Goal: Information Seeking & Learning: Learn about a topic

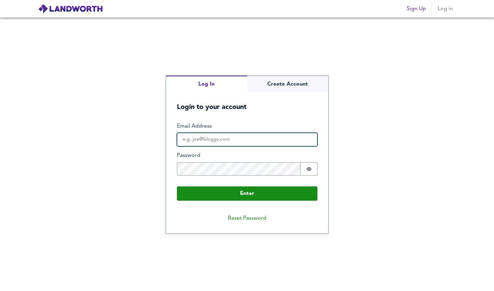
click at [212, 136] on input "Email Address" at bounding box center [247, 140] width 141 height 14
type input "[PERSON_NAME][EMAIL_ADDRESS][DOMAIN_NAME]"
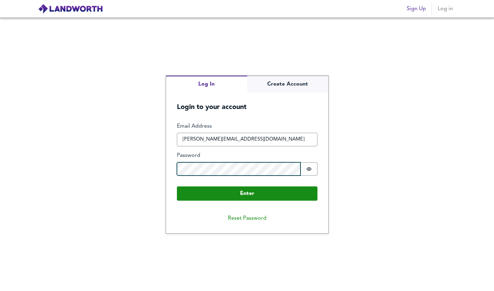
click at [177, 186] on button "Enter" at bounding box center [247, 193] width 141 height 14
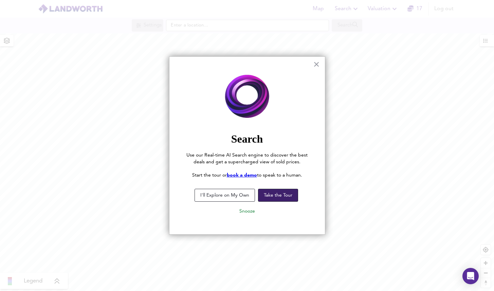
click at [270, 196] on button "Take the Tour" at bounding box center [278, 195] width 40 height 13
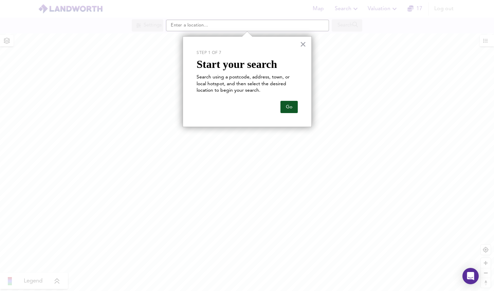
click at [289, 107] on button "Go" at bounding box center [288, 107] width 17 height 12
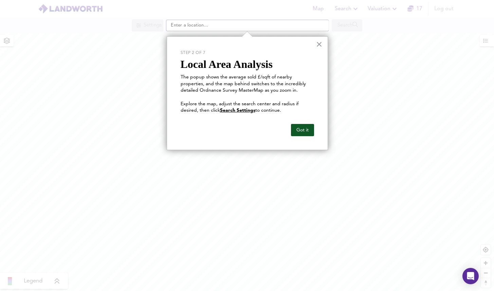
click at [295, 128] on button "Got it" at bounding box center [302, 130] width 23 height 12
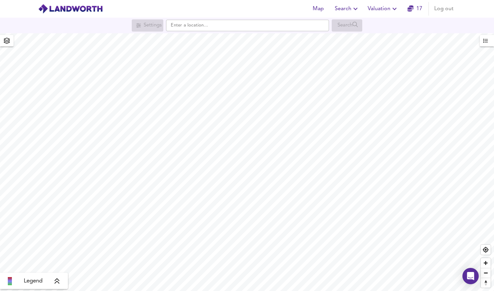
click at [350, 7] on span "Search" at bounding box center [347, 9] width 25 height 10
click at [346, 34] on li "Search History" at bounding box center [346, 37] width 67 height 12
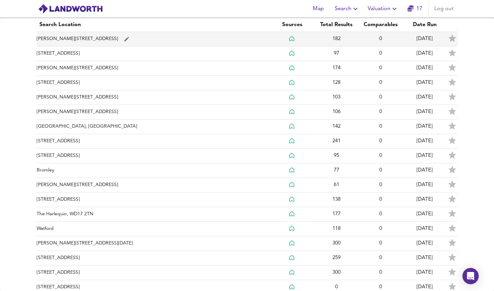
click at [180, 39] on td "[PERSON_NAME][STREET_ADDRESS]" at bounding box center [154, 39] width 234 height 15
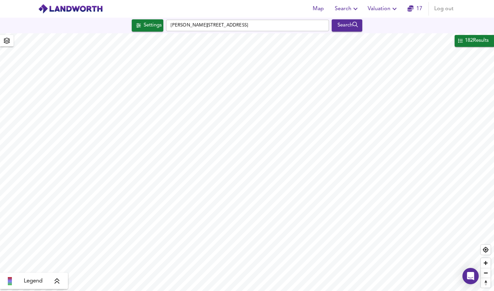
checkbox input "false"
checkbox input "true"
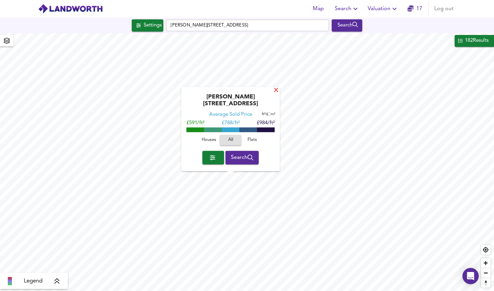
click at [275, 94] on div "X" at bounding box center [276, 91] width 6 height 6
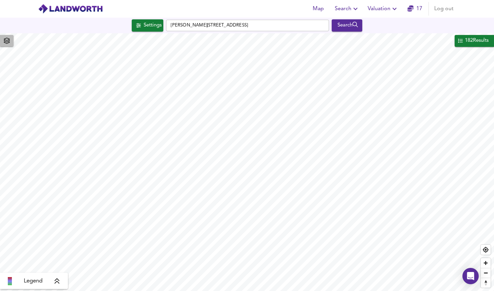
click at [7, 41] on icon "button" at bounding box center [7, 41] width 6 height 6
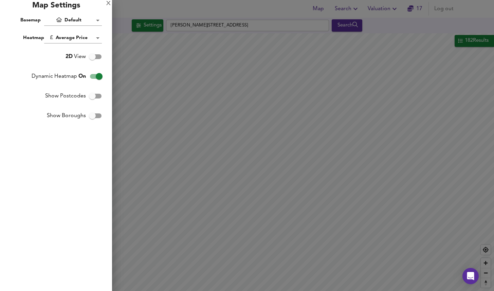
click at [95, 21] on body "Map Search Valuation 17 Log out Settings [PERSON_NAME][GEOGRAPHIC_DATA] Search …" at bounding box center [247, 145] width 494 height 291
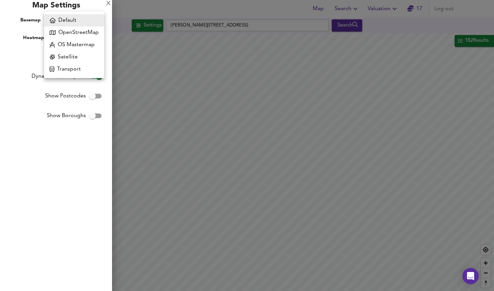
click at [89, 45] on li "OS Mastermap" at bounding box center [74, 45] width 60 height 12
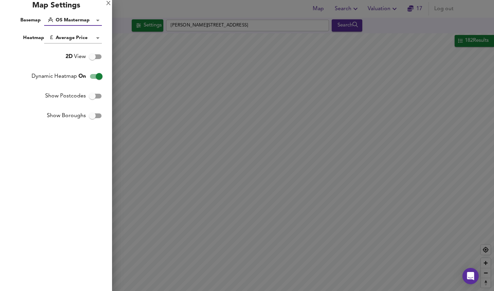
click at [94, 20] on body "Map Search Valuation 17 Log out Settings [PERSON_NAME][GEOGRAPHIC_DATA] Search …" at bounding box center [247, 145] width 494 height 291
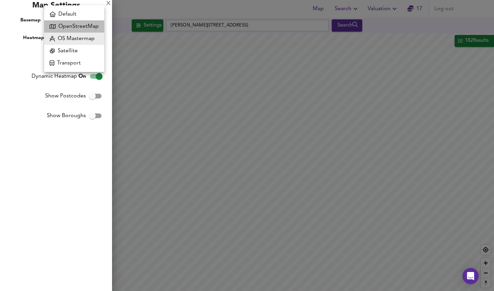
click at [90, 25] on li "OpenStreetMap" at bounding box center [74, 26] width 60 height 12
click at [93, 17] on body "Map Search Valuation 17 Log out Settings [PERSON_NAME][GEOGRAPHIC_DATA] Search …" at bounding box center [247, 145] width 494 height 291
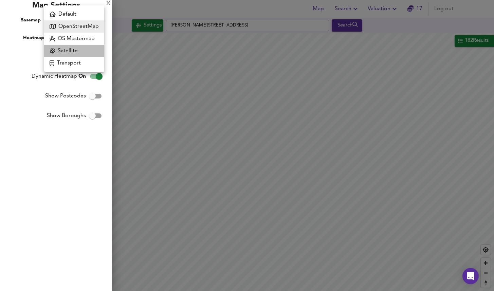
click at [83, 49] on li "Satellite" at bounding box center [74, 51] width 60 height 12
click at [90, 19] on body "Map Search Valuation 17 Log out Settings [PERSON_NAME][GEOGRAPHIC_DATA] Search …" at bounding box center [247, 145] width 494 height 291
click at [81, 61] on li "Transport" at bounding box center [74, 63] width 60 height 12
type input "transport"
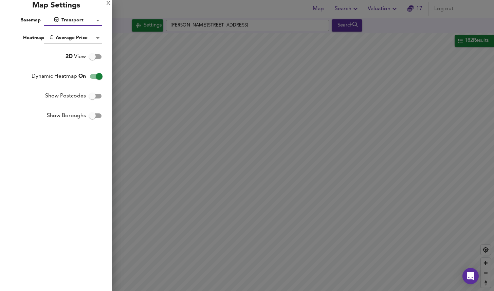
click at [78, 37] on body "Map Search Valuation 17 Log out Settings [PERSON_NAME][GEOGRAPHIC_DATA] Search …" at bounding box center [247, 145] width 494 height 291
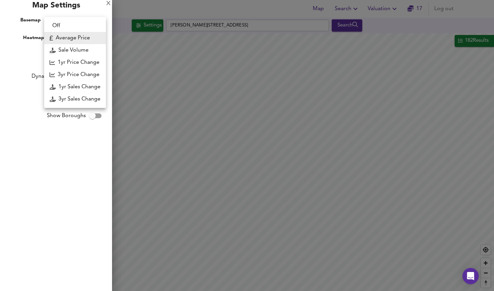
click at [80, 74] on li "3yr Price Change" at bounding box center [75, 75] width 62 height 12
type input "lwc3y"
checkbox input "false"
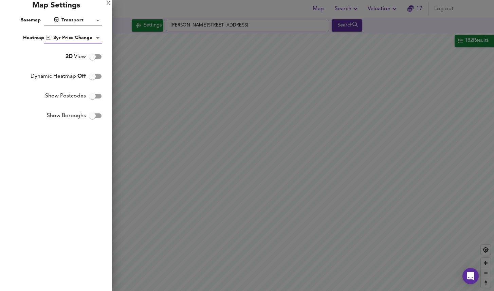
click at [92, 61] on input "2D View" at bounding box center [92, 56] width 39 height 13
checkbox input "true"
click at [94, 71] on input "Dynamic Heatmap Off" at bounding box center [92, 76] width 39 height 13
checkbox input "true"
click at [96, 94] on input "Show Postcodes" at bounding box center [92, 96] width 39 height 13
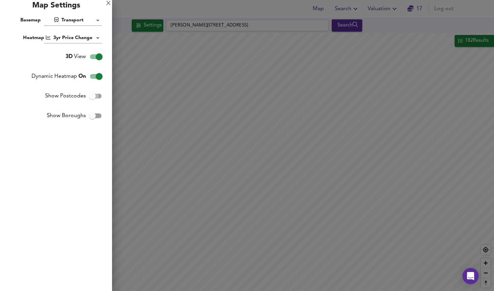
checkbox input "true"
click at [98, 119] on input "Show Boroughs" at bounding box center [92, 115] width 39 height 13
checkbox input "true"
click at [76, 20] on body "Map Search Valuation 17 Log out Settings [PERSON_NAME][GEOGRAPHIC_DATA] Search …" at bounding box center [247, 145] width 494 height 291
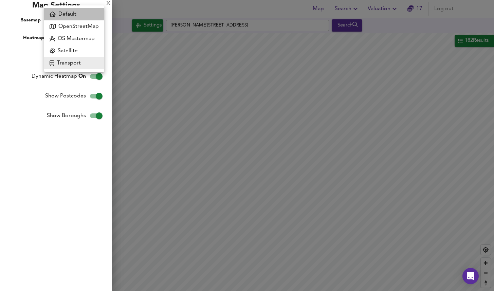
click at [75, 17] on li "Default" at bounding box center [74, 14] width 60 height 12
type input "hybrid"
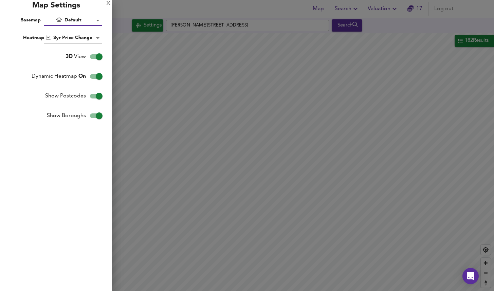
click at [75, 38] on body "Map Search Valuation 17 Log out Settings [PERSON_NAME][GEOGRAPHIC_DATA] Search …" at bounding box center [247, 145] width 494 height 291
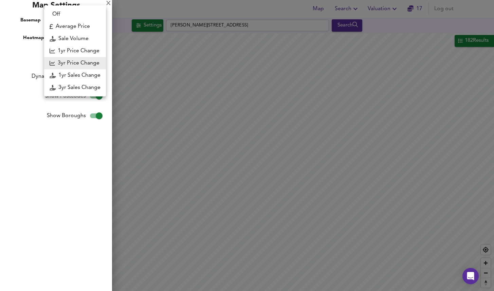
click at [76, 24] on li "Average Price" at bounding box center [75, 26] width 62 height 12
type input "landworth"
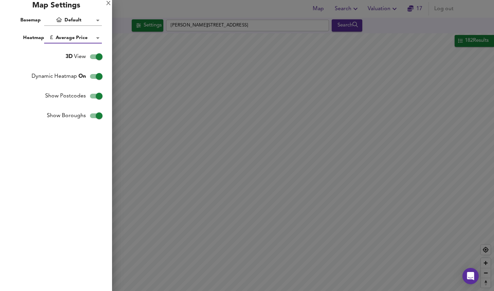
click at [140, 99] on div at bounding box center [247, 145] width 494 height 291
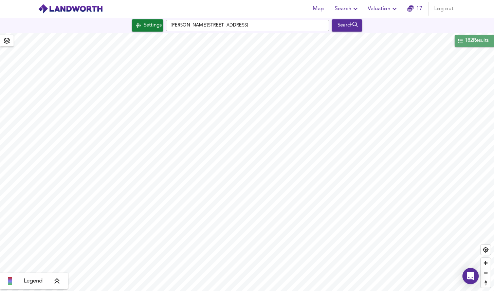
click at [465, 44] on div "182 Results" at bounding box center [476, 40] width 25 height 9
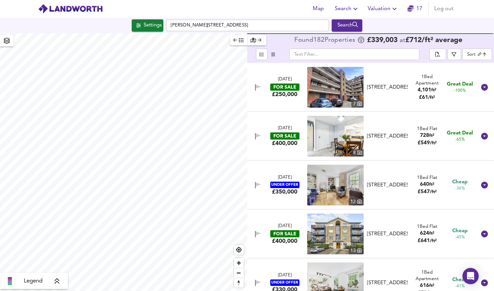
click at [480, 57] on body "Map Search Valuation 17 Log out Settings [PERSON_NAME][GEOGRAPHIC_DATA] Search …" at bounding box center [247, 145] width 494 height 291
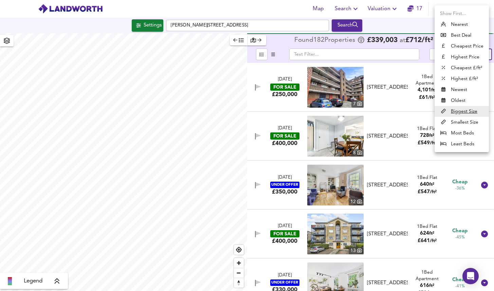
click at [283, 40] on div at bounding box center [247, 145] width 494 height 291
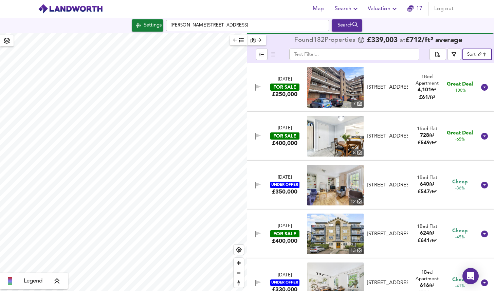
click at [241, 40] on icon "button" at bounding box center [241, 40] width 5 height 4
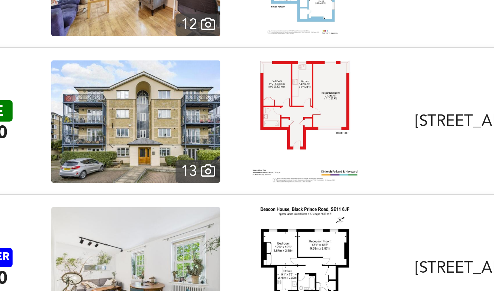
scroll to position [112, 0]
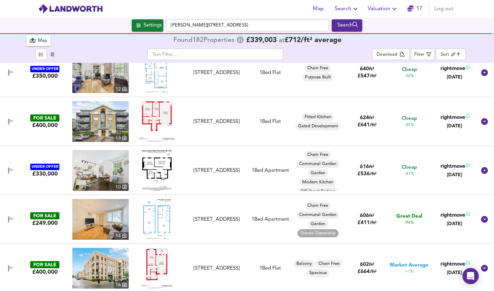
click at [12, 118] on icon "button" at bounding box center [11, 121] width 6 height 6
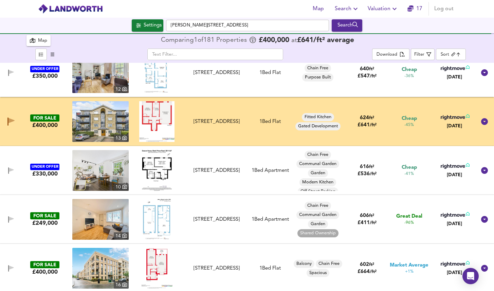
click at [39, 40] on div "Map" at bounding box center [42, 41] width 9 height 8
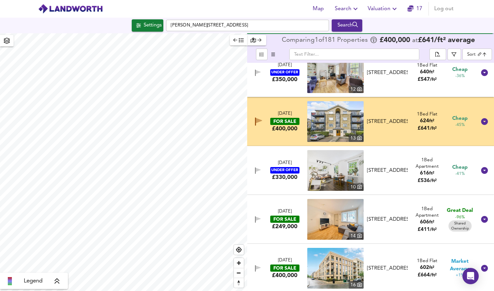
click at [258, 172] on icon "button" at bounding box center [258, 170] width 6 height 6
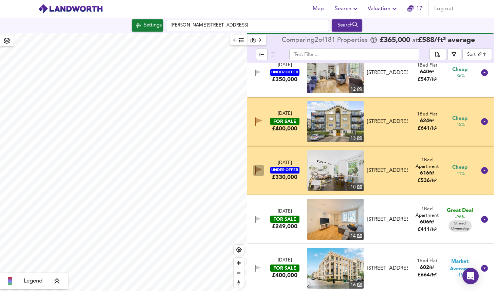
click at [258, 172] on icon "button" at bounding box center [258, 170] width 7 height 8
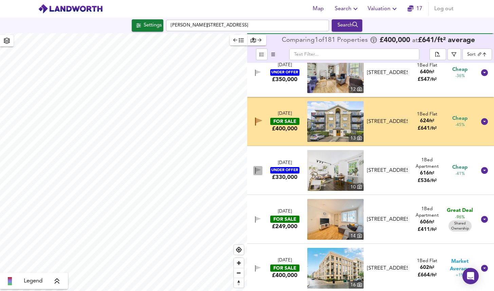
click at [258, 172] on icon "button" at bounding box center [258, 170] width 6 height 6
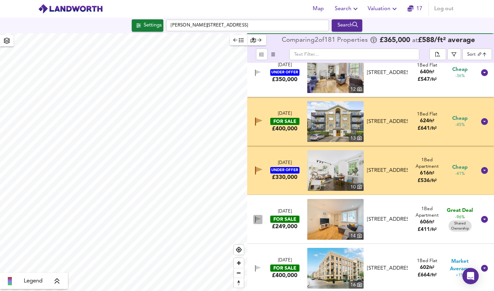
click at [256, 216] on icon "button" at bounding box center [258, 219] width 6 height 6
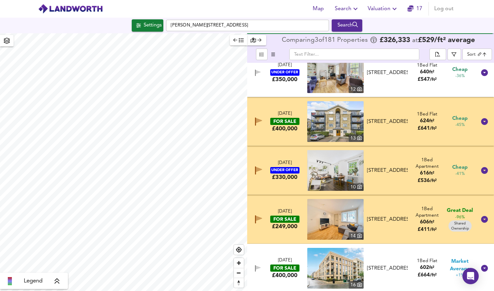
click at [256, 218] on icon "button" at bounding box center [259, 218] width 6 height 5
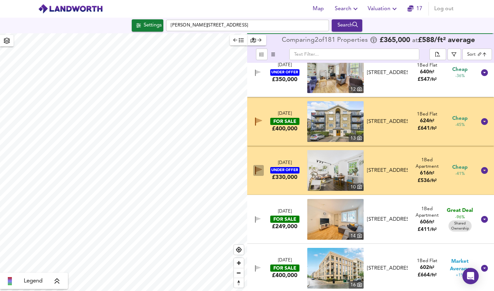
click at [258, 169] on icon "button" at bounding box center [259, 169] width 6 height 5
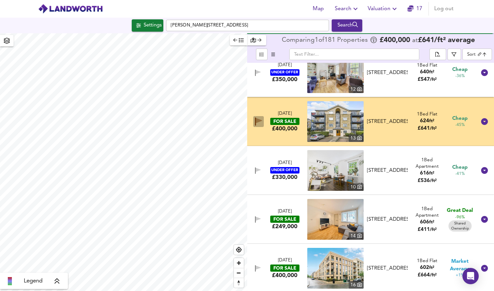
click at [259, 122] on icon "button" at bounding box center [258, 121] width 7 height 8
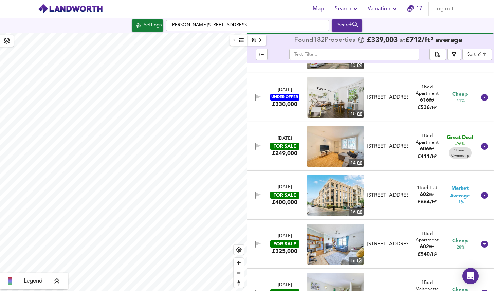
scroll to position [189, 0]
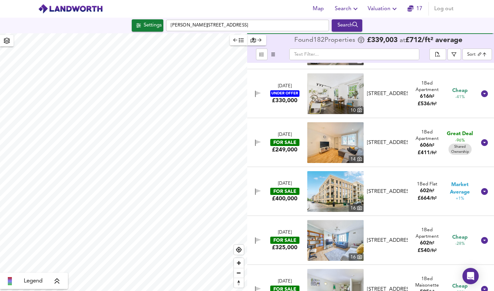
click at [242, 41] on icon "button" at bounding box center [241, 40] width 5 height 5
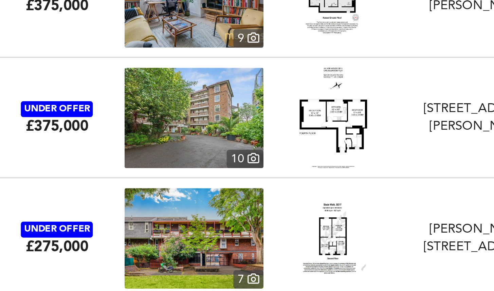
scroll to position [2163, 0]
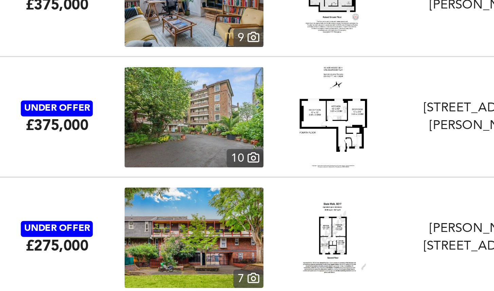
click at [125, 122] on img at bounding box center [100, 124] width 56 height 41
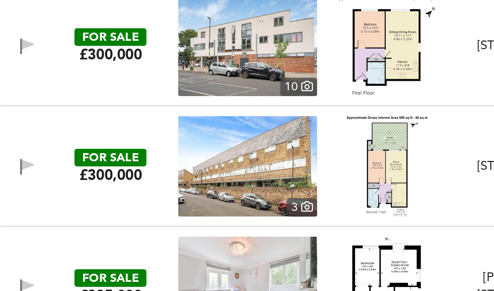
scroll to position [2974, 0]
click at [47, 154] on div "FOR SALE £300,000 [STREET_ADDRESS] 1 Bed Flat Chain Free Garden Planning Purpos…" at bounding box center [238, 144] width 475 height 41
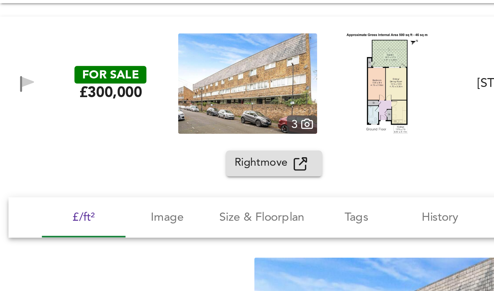
scroll to position [3016, 0]
click at [104, 142] on span "Rightmove" at bounding box center [107, 143] width 24 height 8
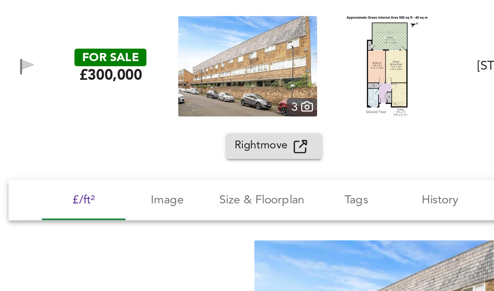
scroll to position [2995, 0]
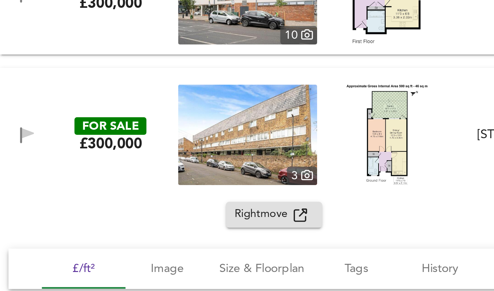
click at [46, 114] on div "FOR SALE £300,000 [STREET_ADDRESS] 1 Bed Flat Chain Free Garden Planning Purpos…" at bounding box center [238, 131] width 475 height 41
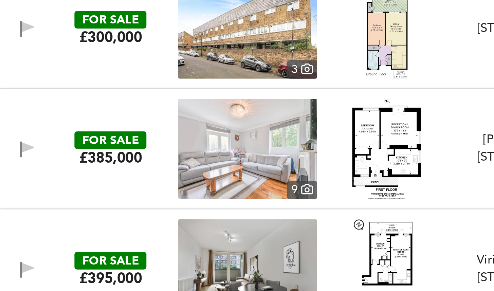
scroll to position [3032, 0]
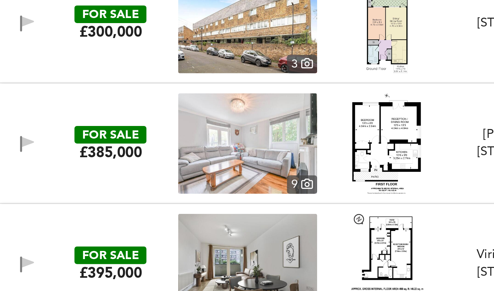
click at [57, 141] on div "£385,000" at bounding box center [44, 138] width 25 height 7
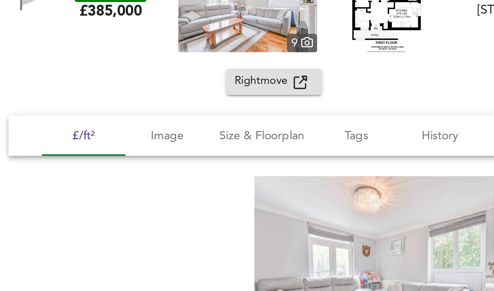
scroll to position [3098, 0]
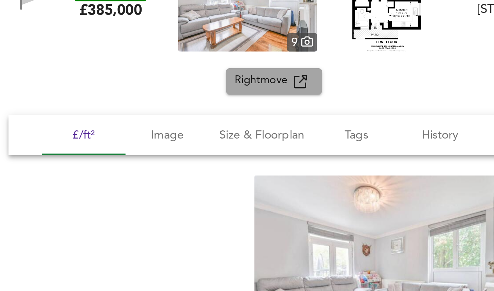
click at [105, 111] on span "Rightmove" at bounding box center [107, 110] width 24 height 8
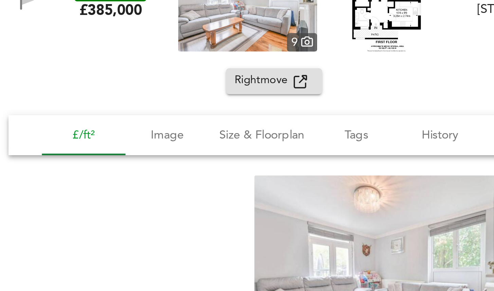
click at [35, 129] on span "£/ft²" at bounding box center [34, 132] width 26 height 8
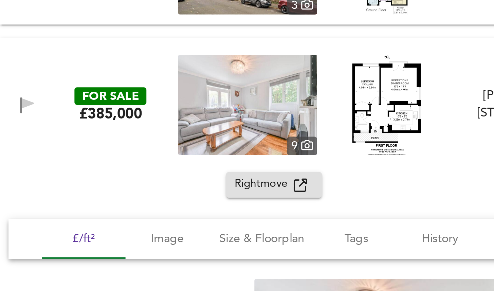
scroll to position [3056, 0]
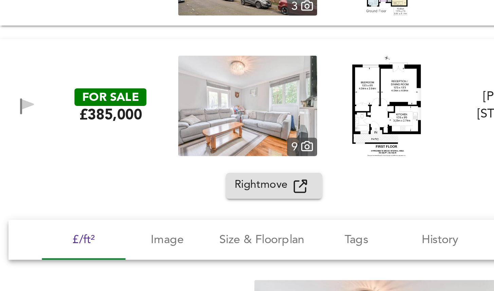
click at [38, 101] on div "FOR SALE £385,000 [STREET_ADDRESS][PERSON_NAME][PERSON_NAME] 1 Bed Flat Balcony…" at bounding box center [238, 120] width 475 height 41
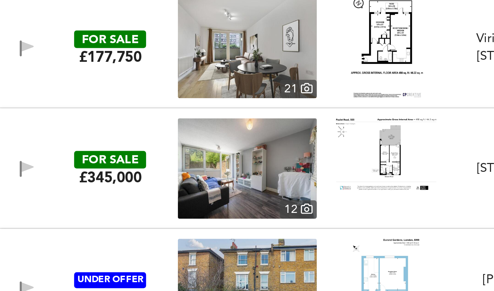
scroll to position [3218, 0]
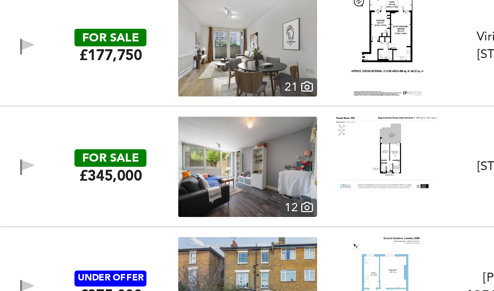
click at [52, 128] on div "FOR SALE £345,000 [STREET_ADDRESS] 1 Bed Flat Chain Free First Time Buyers Gard…" at bounding box center [238, 145] width 475 height 41
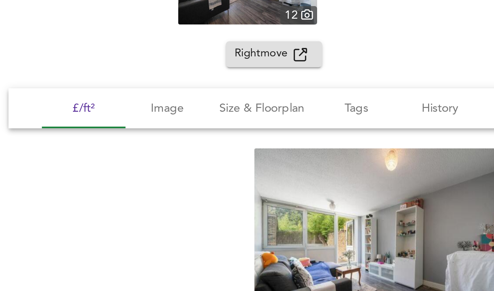
scroll to position [3306, 0]
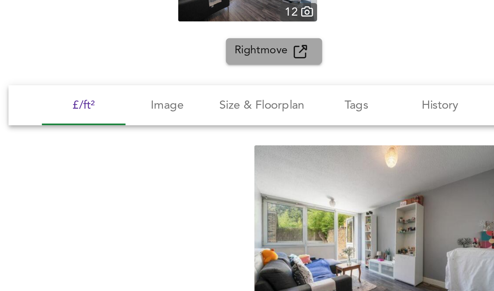
click at [107, 99] on span "Rightmove" at bounding box center [107, 98] width 24 height 8
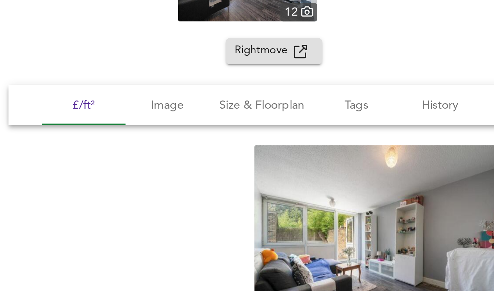
click at [166, 93] on div "Rightmove Street View Birds-Eye View" at bounding box center [247, 98] width 494 height 11
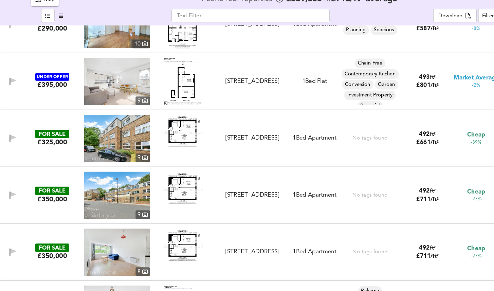
scroll to position [3547, 0]
